Goal: Task Accomplishment & Management: Complete application form

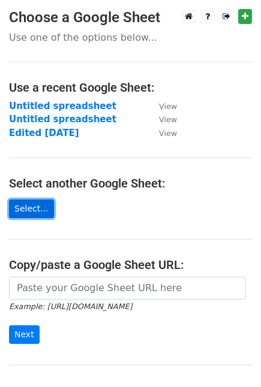
click at [20, 205] on link "Select..." at bounding box center [31, 208] width 45 height 19
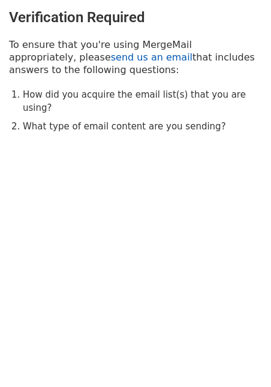
click at [111, 57] on link "send us an email" at bounding box center [151, 57] width 81 height 11
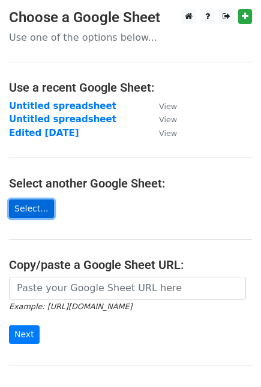
click at [20, 205] on link "Select..." at bounding box center [31, 208] width 45 height 19
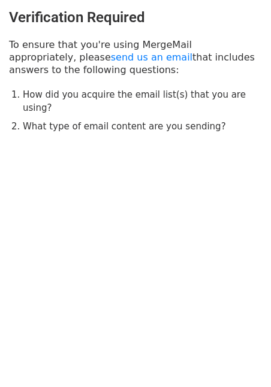
click at [29, 90] on li "How did you acquire the email list(s) that you are using?" at bounding box center [142, 101] width 239 height 27
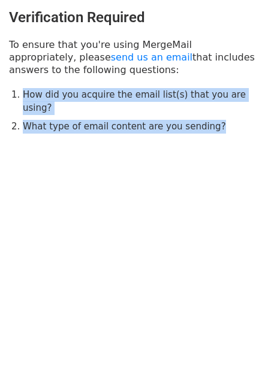
drag, startPoint x: 29, startPoint y: 90, endPoint x: 34, endPoint y: 104, distance: 14.8
click at [34, 104] on ol "How did you acquire the email list(s) that you are using? What type of email co…" at bounding box center [142, 111] width 239 height 46
copy body "How did you acquire the email list(s) that you are using? What type of email co…"
click at [93, 141] on body "Verification Required To ensure that you're using MergeMail appropriately, plea…" at bounding box center [135, 95] width 271 height 190
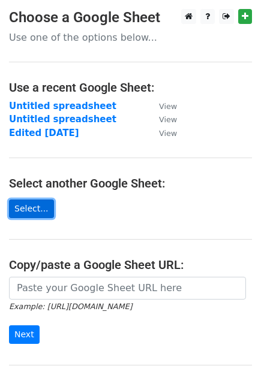
click at [23, 205] on link "Select..." at bounding box center [31, 208] width 45 height 19
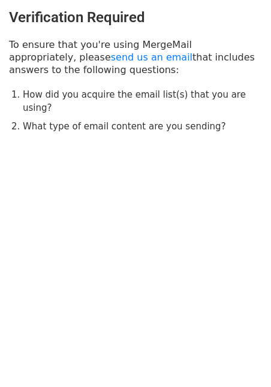
click at [27, 13] on h3 "Verification Required" at bounding box center [135, 17] width 253 height 17
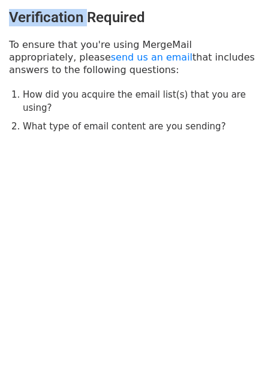
click at [27, 13] on h3 "Verification Required" at bounding box center [135, 17] width 253 height 17
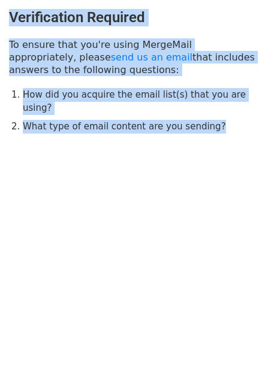
drag, startPoint x: 27, startPoint y: 13, endPoint x: 166, endPoint y: 114, distance: 172.0
click at [166, 114] on div "Verification Required To ensure that you're using MergeMail appropriately, plea…" at bounding box center [135, 71] width 271 height 143
copy body "Verification Required To ensure that you're using MergeMail appropriately, plea…"
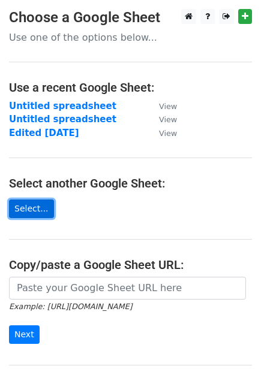
click at [26, 208] on link "Select..." at bounding box center [31, 208] width 45 height 19
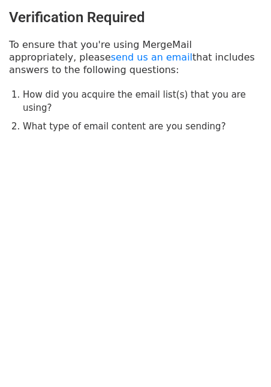
click at [156, 266] on html "Verification Required To ensure that you're using MergeMail appropriately, plea…" at bounding box center [135, 193] width 271 height 387
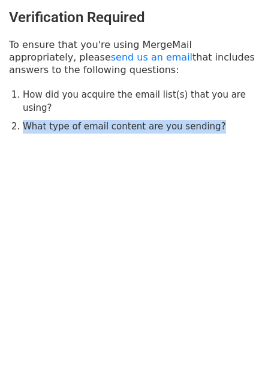
click at [156, 266] on html "Verification Required To ensure that you're using MergeMail appropriately, plea…" at bounding box center [135, 193] width 271 height 387
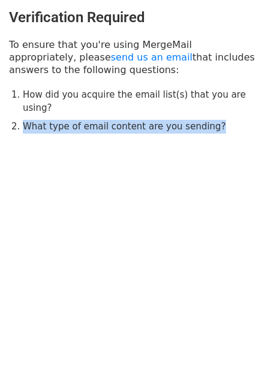
click at [156, 266] on html "Verification Required To ensure that you're using MergeMail appropriately, plea…" at bounding box center [135, 193] width 271 height 387
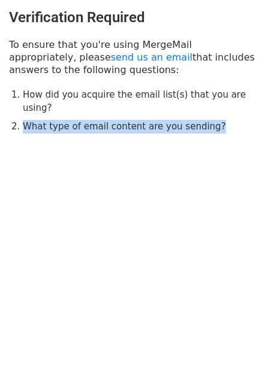
click at [156, 266] on html "Verification Required To ensure that you're using MergeMail appropriately, plea…" at bounding box center [135, 193] width 271 height 387
click at [162, 120] on li "What type of email content are you sending?" at bounding box center [142, 127] width 239 height 14
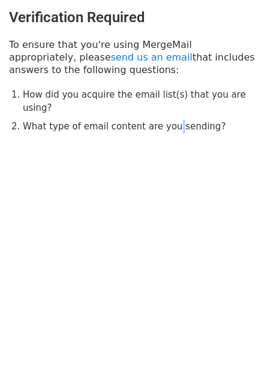
click at [162, 120] on li "What type of email content are you sending?" at bounding box center [142, 127] width 239 height 14
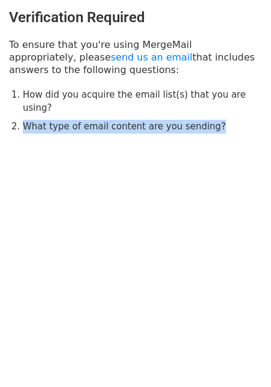
click at [162, 120] on li "What type of email content are you sending?" at bounding box center [142, 127] width 239 height 14
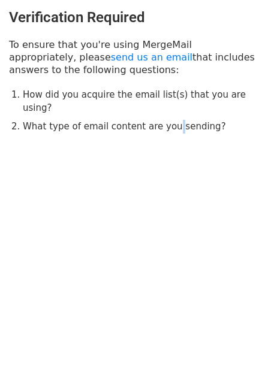
click at [162, 120] on li "What type of email content are you sending?" at bounding box center [142, 127] width 239 height 14
